Goal: Navigation & Orientation: Find specific page/section

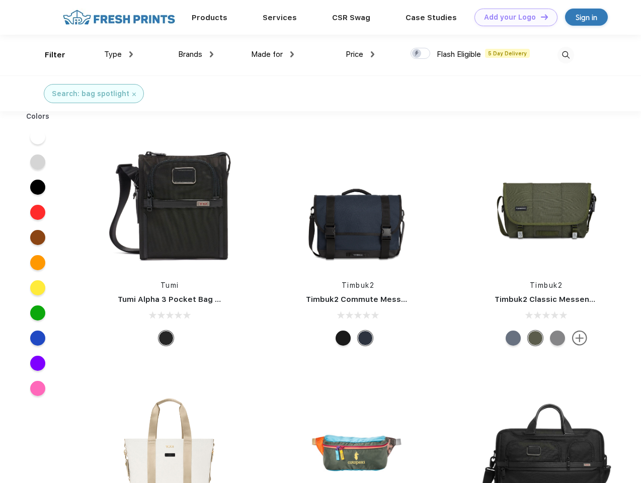
click at [512, 17] on link "Add your Logo Design Tool" at bounding box center [515, 18] width 83 height 18
click at [0, 0] on div "Design Tool" at bounding box center [0, 0] width 0 height 0
click at [540, 17] on link "Add your Logo Design Tool" at bounding box center [515, 18] width 83 height 18
click at [48, 55] on div "Filter" at bounding box center [55, 55] width 21 height 12
click at [119, 54] on span "Type" at bounding box center [113, 54] width 18 height 9
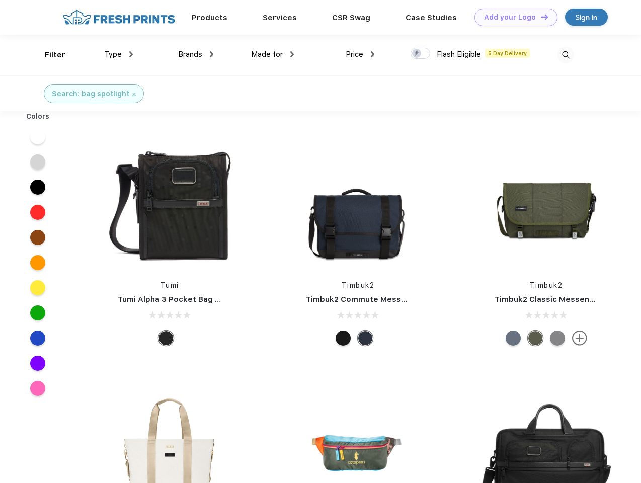
click at [196, 54] on span "Brands" at bounding box center [190, 54] width 24 height 9
click at [273, 54] on span "Made for" at bounding box center [267, 54] width 32 height 9
click at [360, 54] on span "Price" at bounding box center [355, 54] width 18 height 9
click at [421, 54] on div at bounding box center [420, 53] width 20 height 11
click at [417, 54] on input "checkbox" at bounding box center [413, 50] width 7 height 7
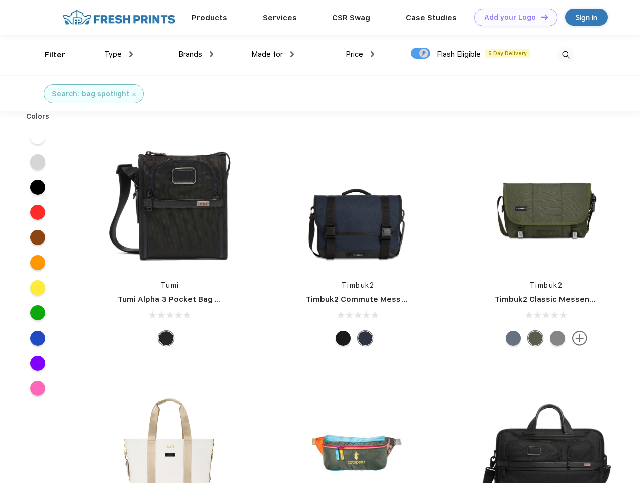
click at [565, 55] on img at bounding box center [565, 55] width 17 height 17
